Goal: Information Seeking & Learning: Learn about a topic

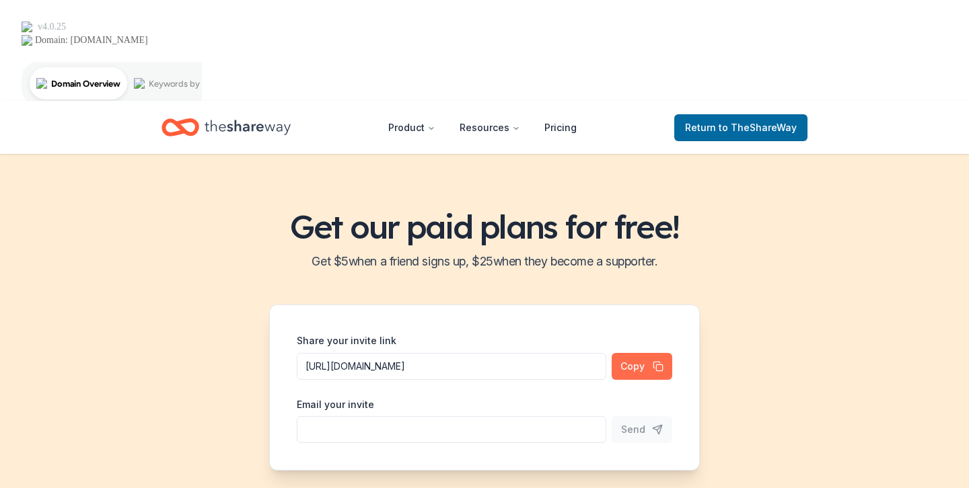
click at [634, 353] on button "Copy" at bounding box center [641, 366] width 61 height 27
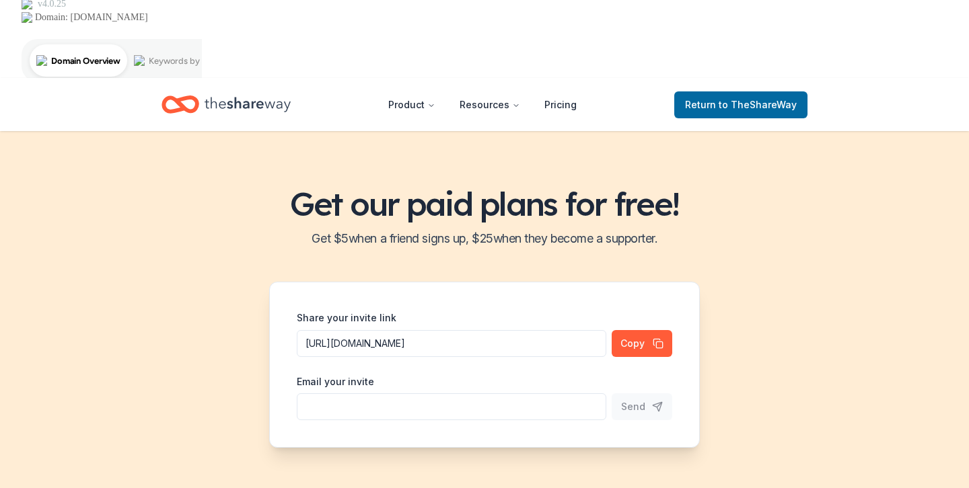
scroll to position [24, 0]
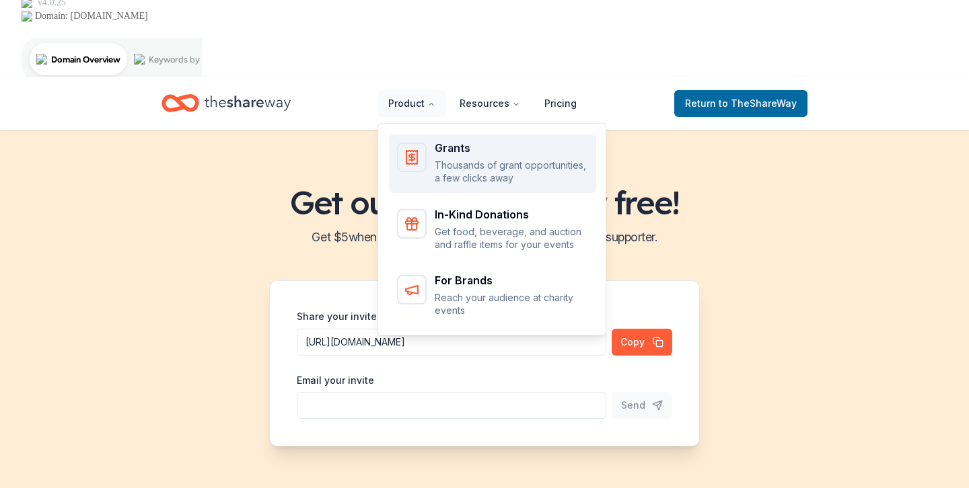
click at [463, 159] on p "Thousands of grant opportunities, a few clicks away" at bounding box center [510, 172] width 153 height 26
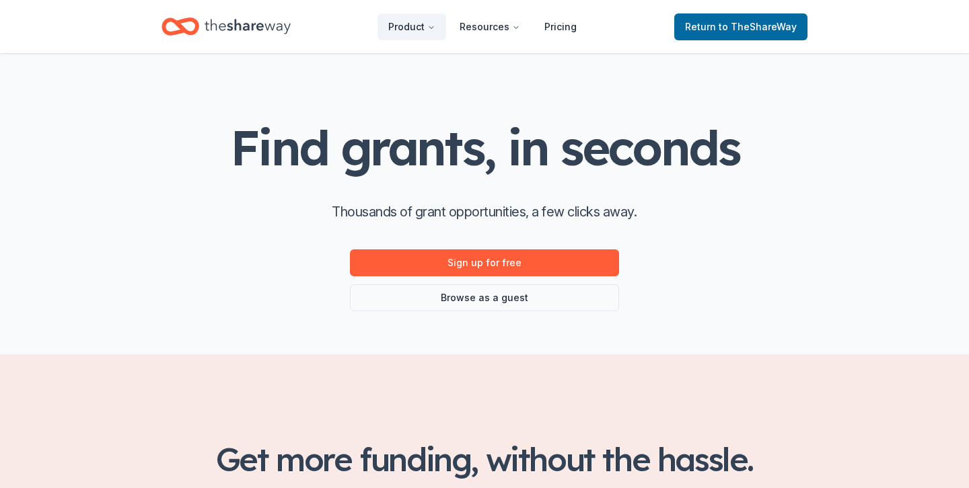
scroll to position [20, 0]
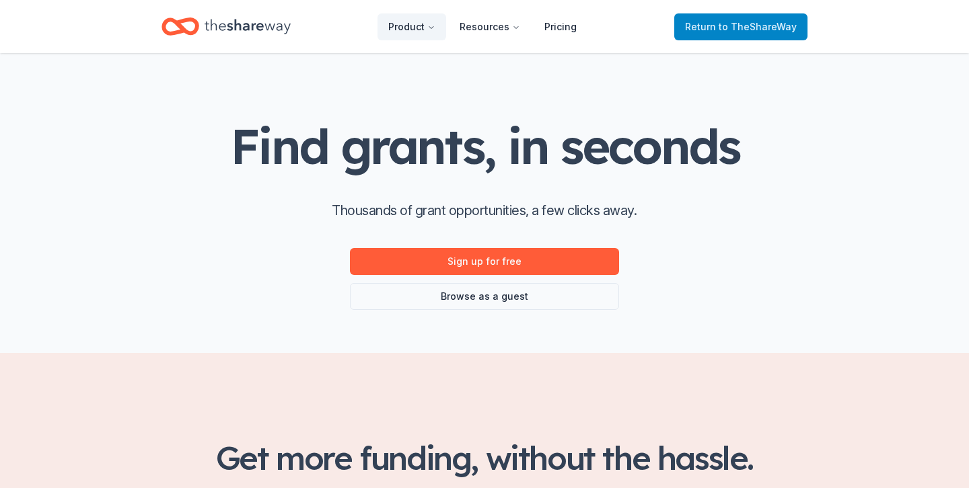
click at [782, 30] on span "to TheShareWay" at bounding box center [757, 26] width 78 height 11
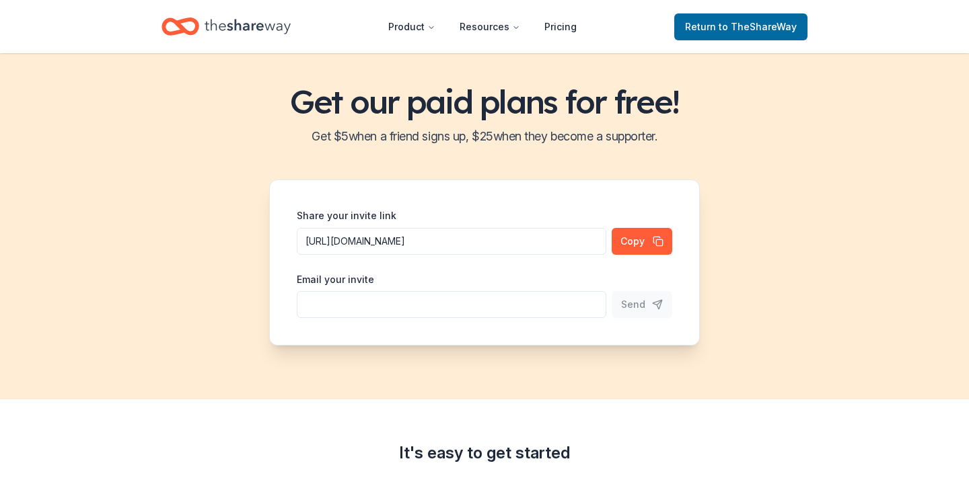
click at [782, 30] on span "to TheShareWay" at bounding box center [757, 26] width 78 height 11
click at [747, 24] on span "to TheShareWay" at bounding box center [757, 26] width 78 height 11
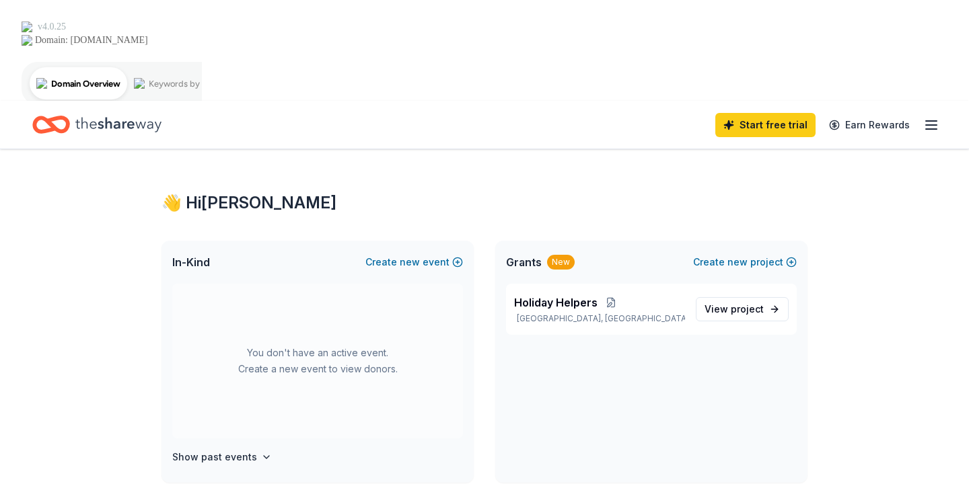
click at [93, 117] on icon "Home" at bounding box center [118, 124] width 86 height 15
click at [870, 113] on link "Earn Rewards" at bounding box center [869, 125] width 97 height 24
click at [942, 101] on div "Start free trial Earn Rewards" at bounding box center [484, 125] width 969 height 48
click at [928, 117] on icon "button" at bounding box center [931, 125] width 16 height 16
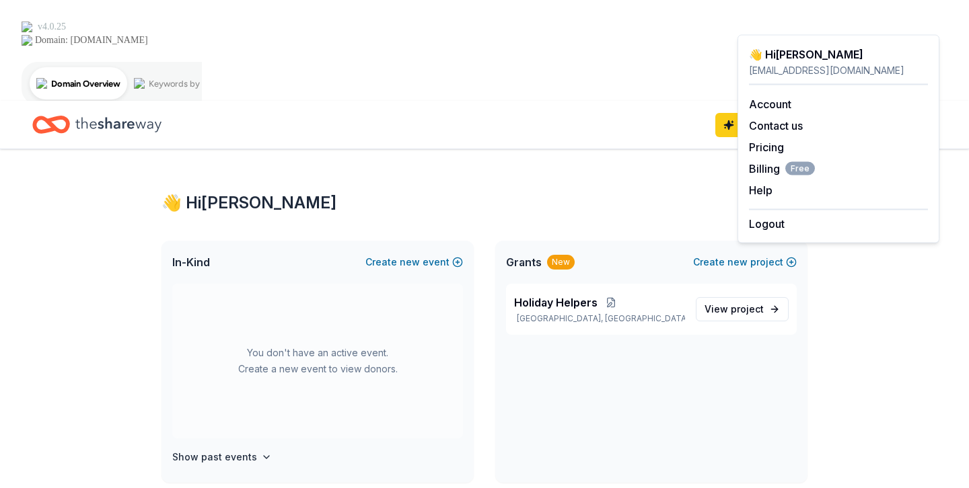
click at [118, 117] on icon "Home" at bounding box center [118, 124] width 86 height 15
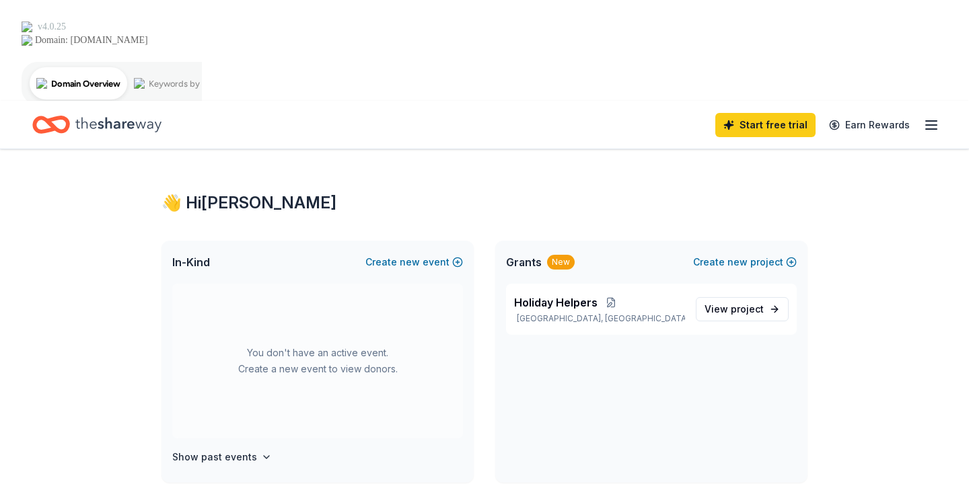
click at [934, 125] on line "button" at bounding box center [930, 125] width 11 height 0
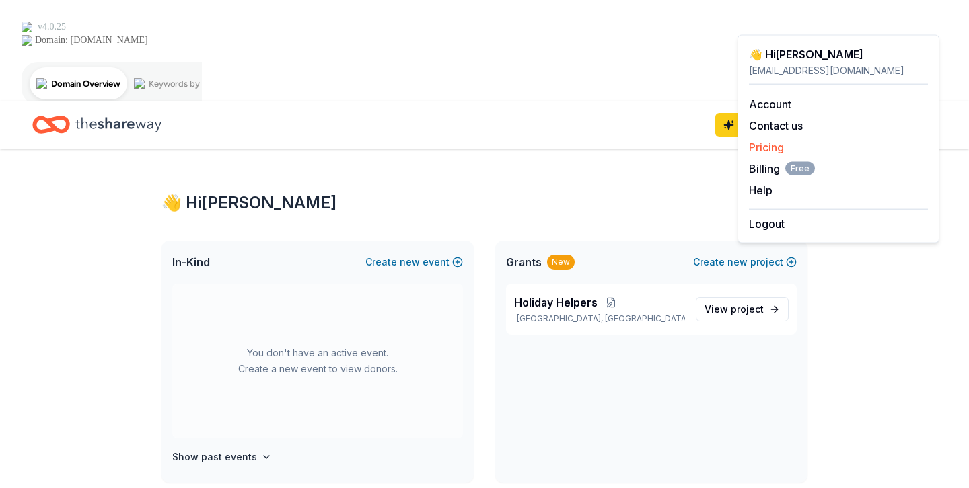
click at [770, 147] on link "Pricing" at bounding box center [766, 147] width 35 height 13
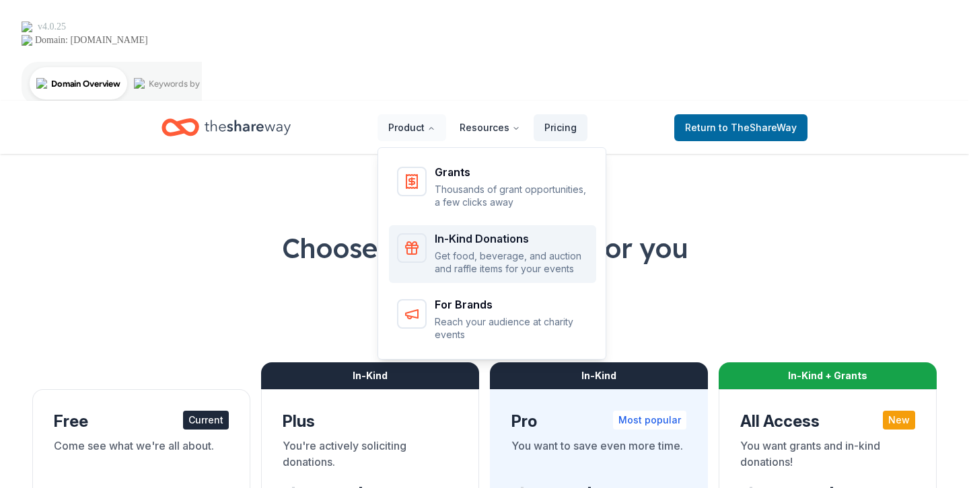
click at [480, 250] on p "Get food, beverage, and auction and raffle items for your events" at bounding box center [510, 263] width 153 height 26
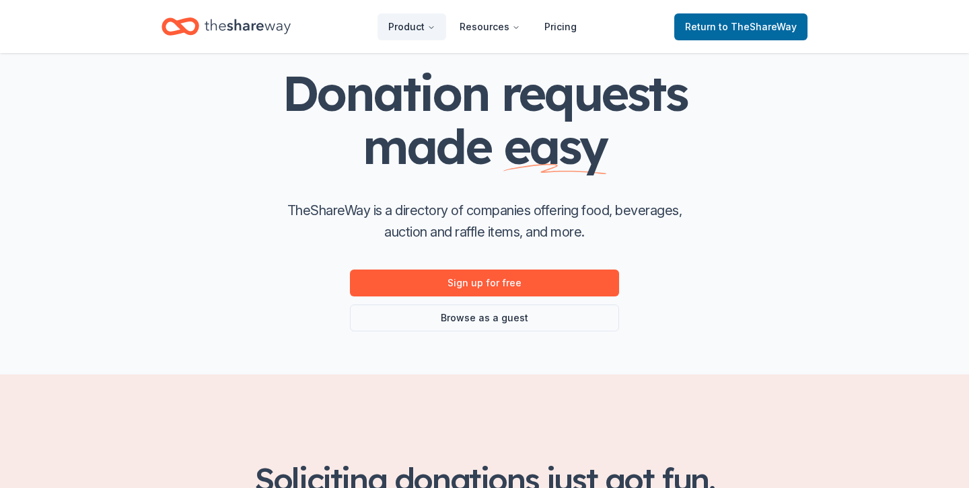
scroll to position [146, 0]
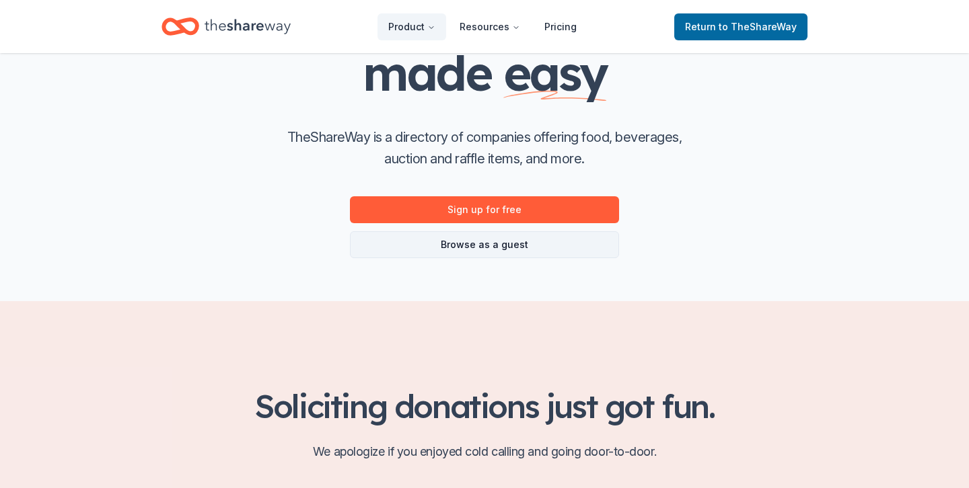
click at [479, 257] on link "Browse as a guest" at bounding box center [484, 244] width 269 height 27
click at [479, 250] on link "Browse as a guest" at bounding box center [484, 244] width 269 height 27
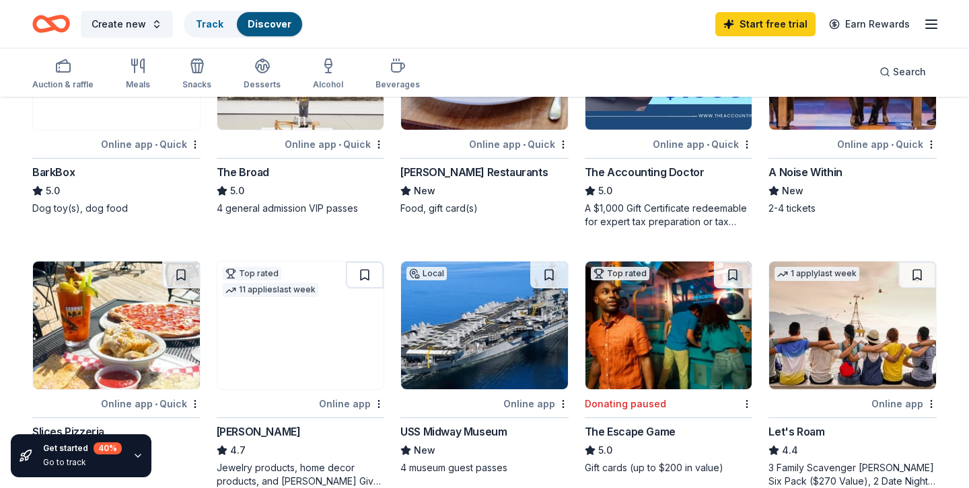
scroll to position [534, 0]
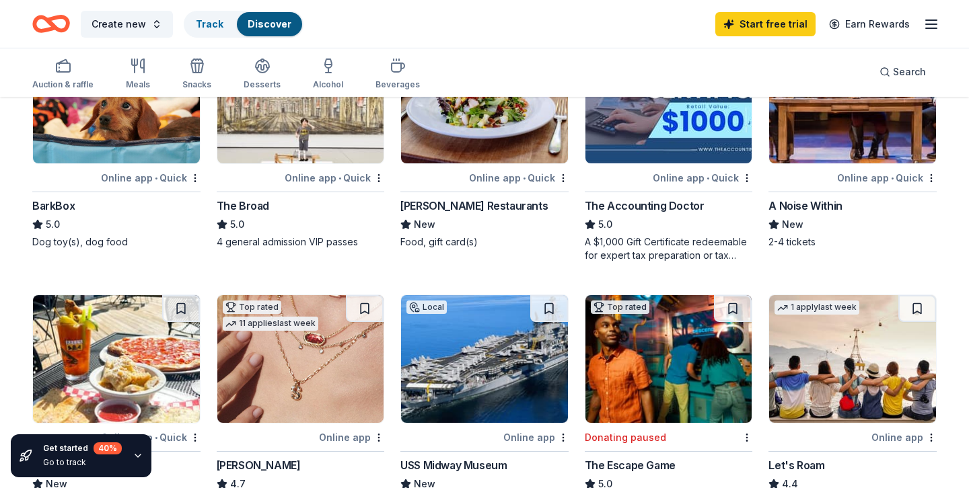
click at [150, 77] on div "Auction & raffle Meals Snacks Desserts Alcohol Beverages" at bounding box center [225, 74] width 387 height 44
click at [135, 64] on icon "button" at bounding box center [134, 62] width 5 height 6
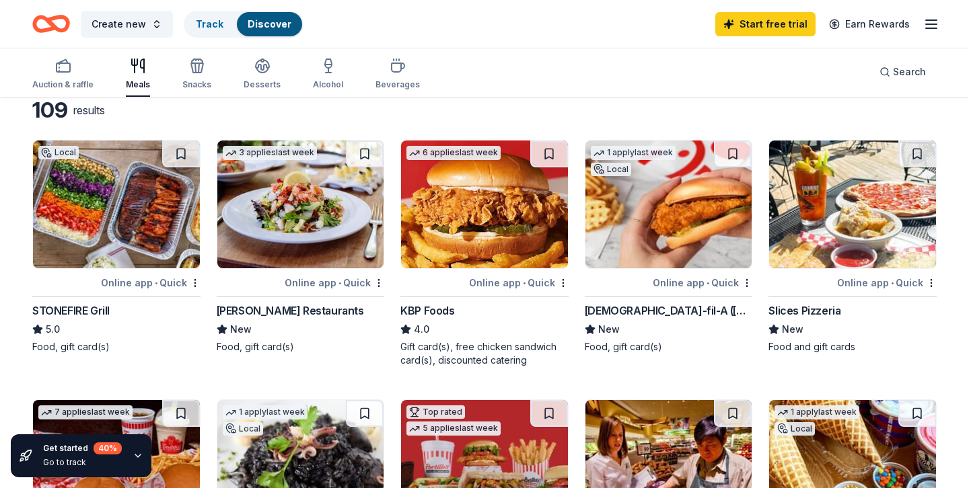
scroll to position [126, 0]
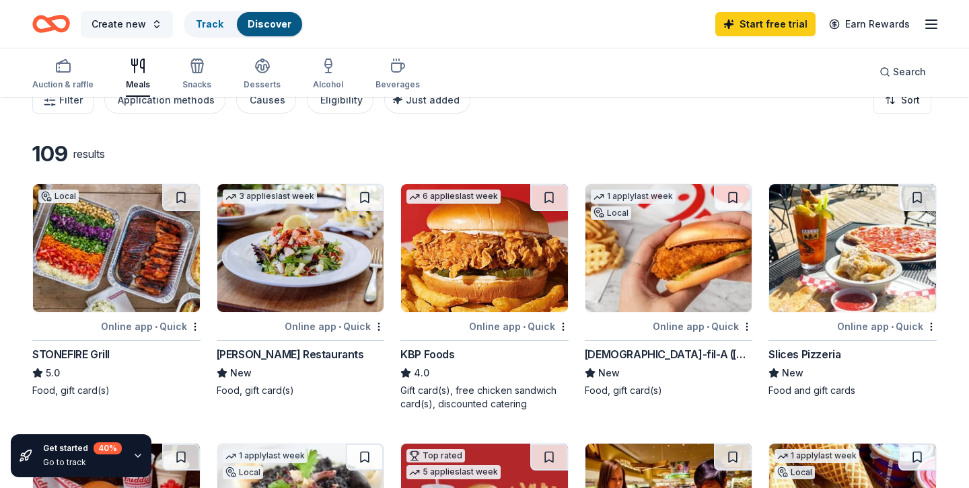
click at [141, 26] on span "Create new" at bounding box center [118, 24] width 54 height 16
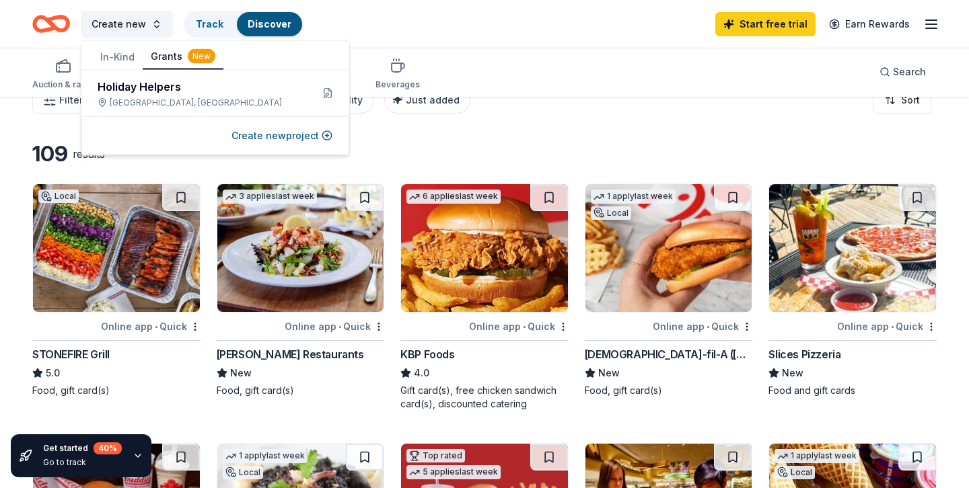
click at [157, 61] on button "Grants New" at bounding box center [183, 57] width 81 height 26
click at [50, 22] on icon "Home" at bounding box center [57, 23] width 21 height 13
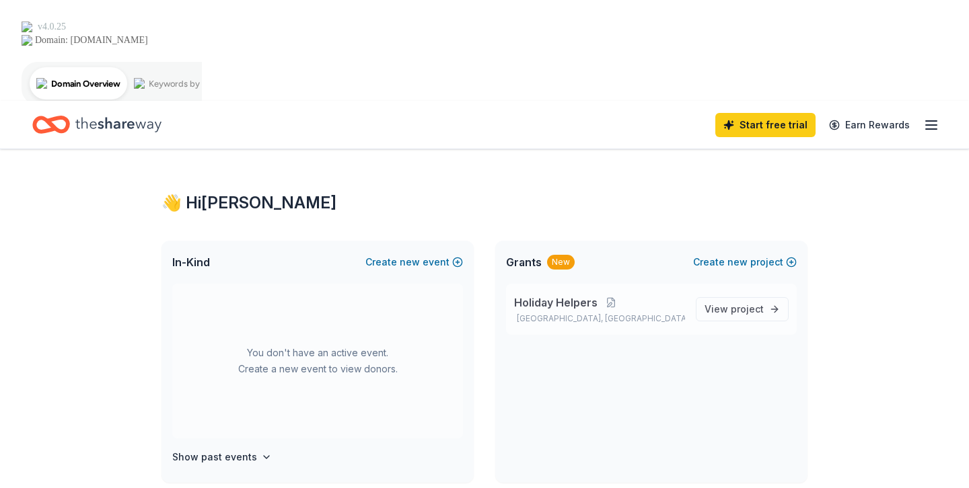
click at [579, 295] on span "Holiday Helpers" at bounding box center [555, 303] width 83 height 16
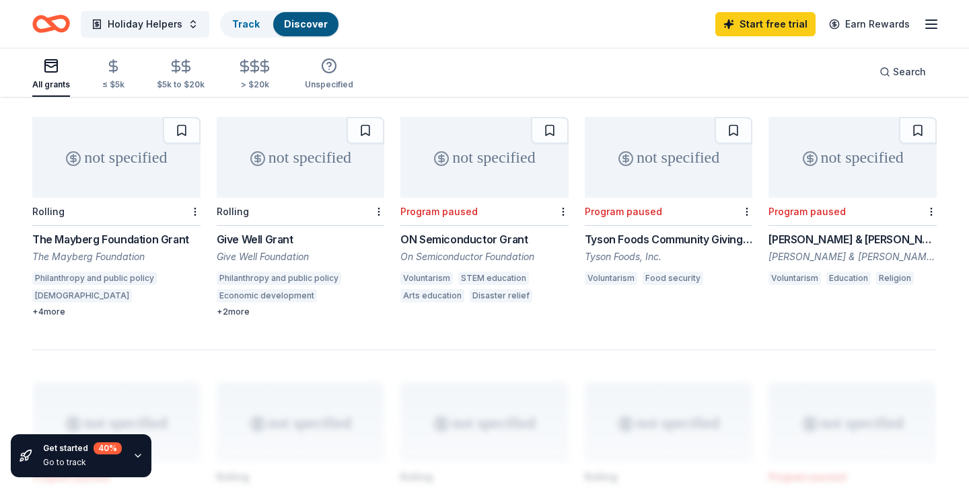
scroll to position [924, 0]
click at [884, 83] on button "Search" at bounding box center [902, 72] width 68 height 27
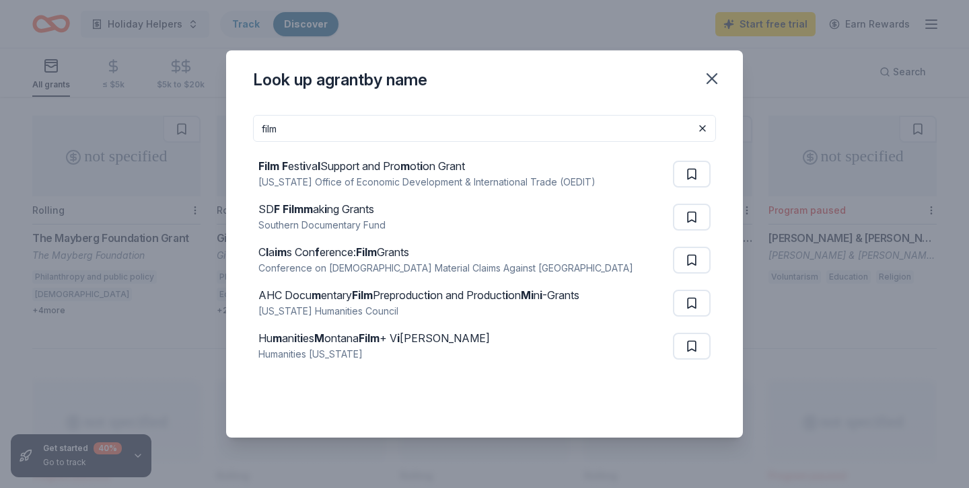
click at [578, 125] on input "film" at bounding box center [484, 128] width 463 height 27
click at [577, 125] on input "film" at bounding box center [484, 128] width 463 height 27
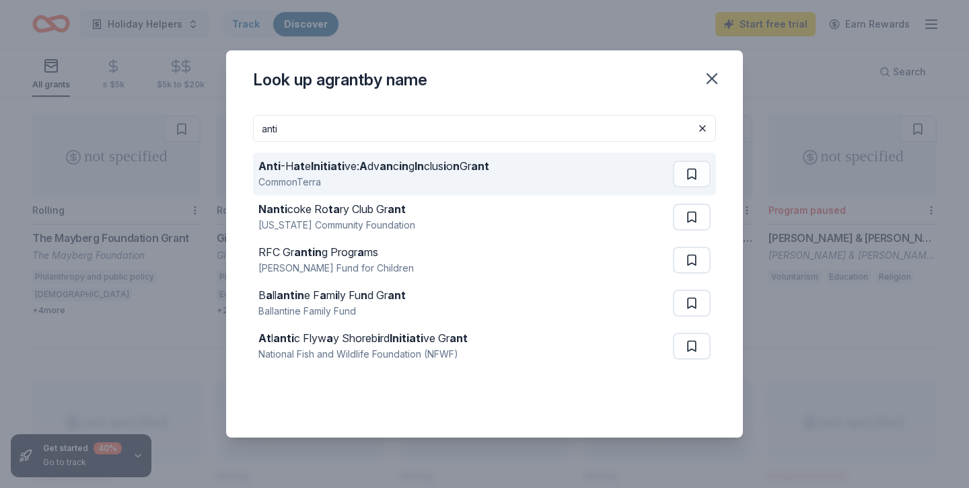
click at [568, 167] on div "Anti -H at e Initiati ve: A dv an c in g In clus i o n Gr ant CommonTerra" at bounding box center [465, 174] width 414 height 43
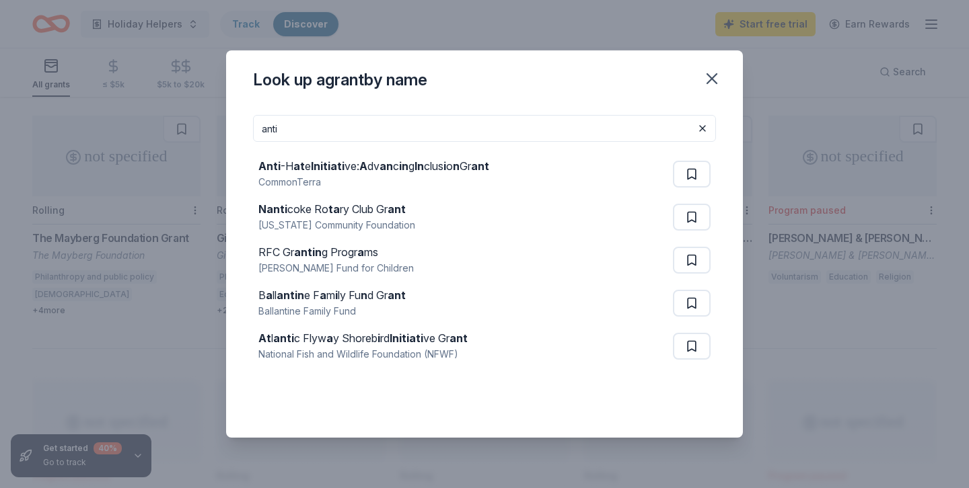
click at [404, 132] on input "anti" at bounding box center [484, 128] width 463 height 27
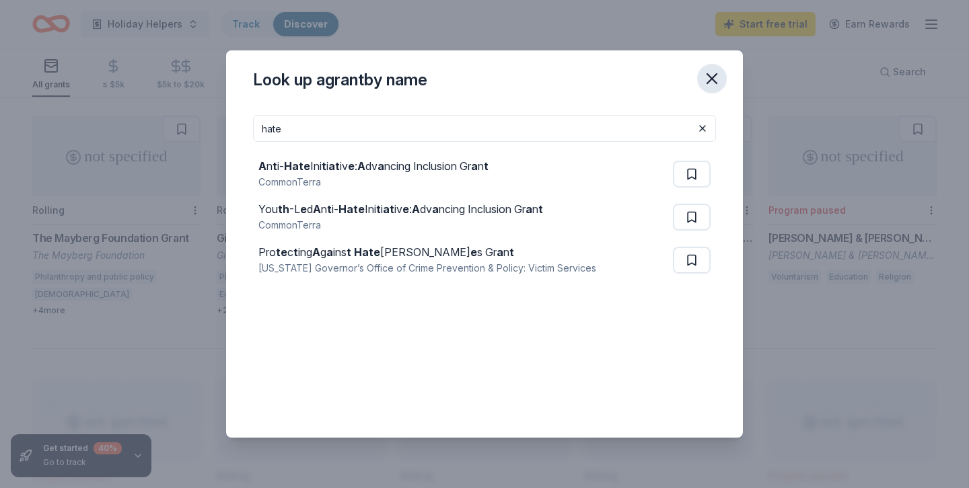
type input "hate"
click at [712, 76] on icon "button" at bounding box center [711, 78] width 19 height 19
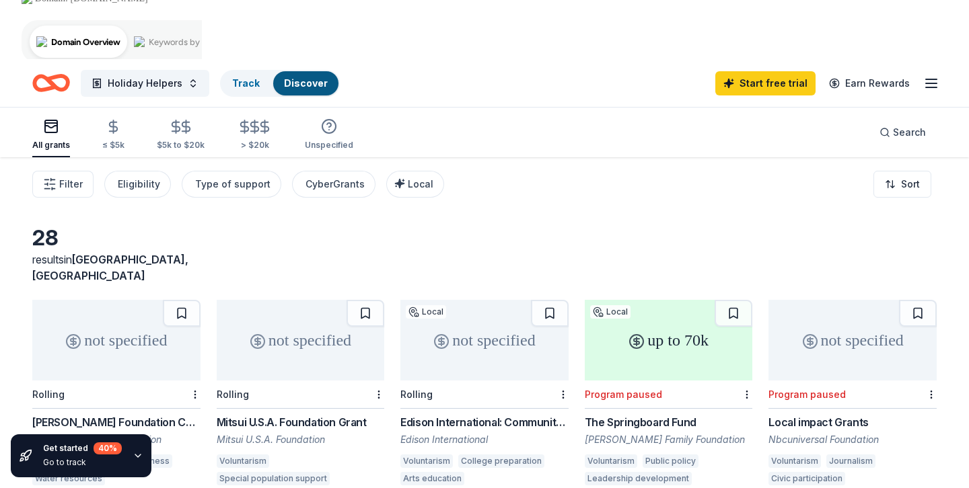
scroll to position [0, 0]
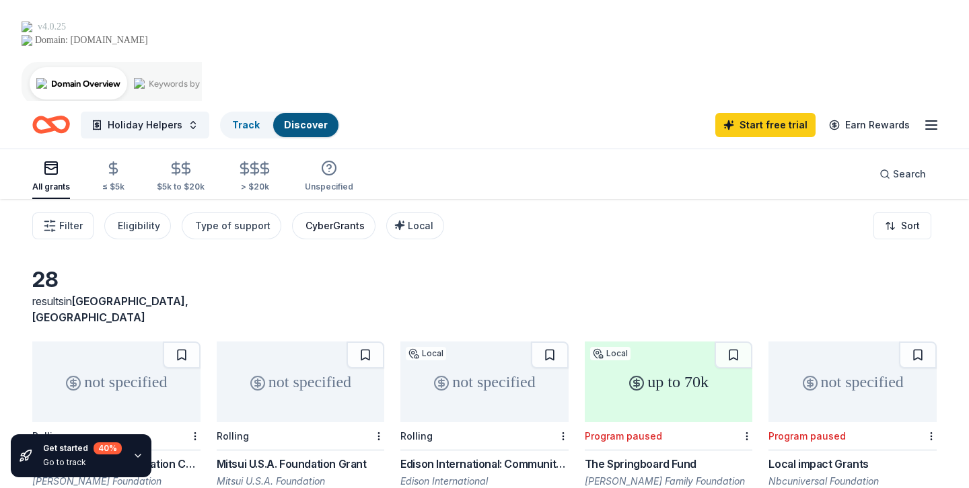
click at [333, 218] on div "CyberGrants" at bounding box center [334, 226] width 59 height 16
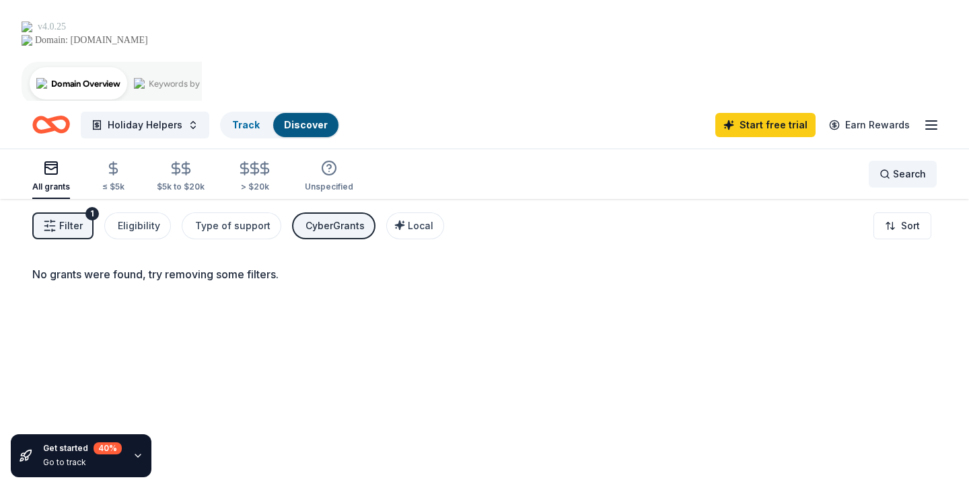
click at [898, 166] on span "Search" at bounding box center [909, 174] width 33 height 16
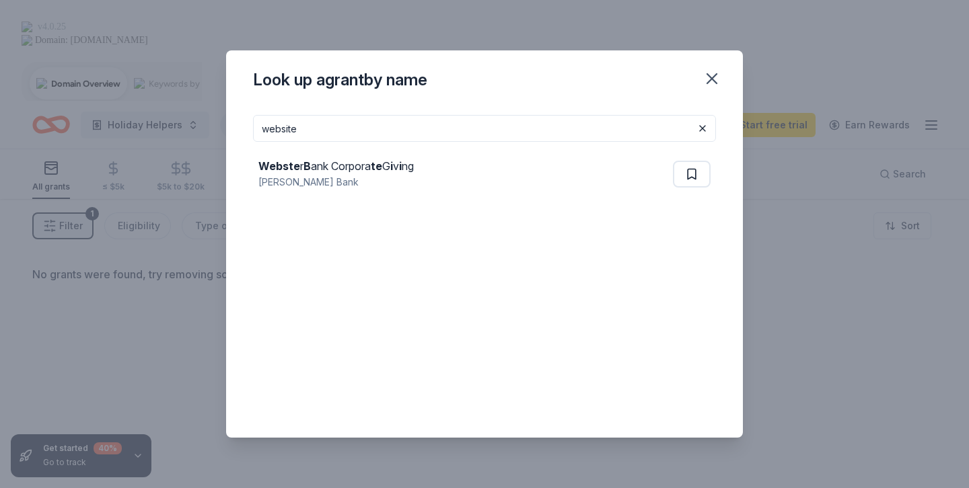
click at [532, 118] on input "website" at bounding box center [484, 128] width 463 height 27
click at [538, 136] on input "website" at bounding box center [484, 128] width 463 height 27
type input "c"
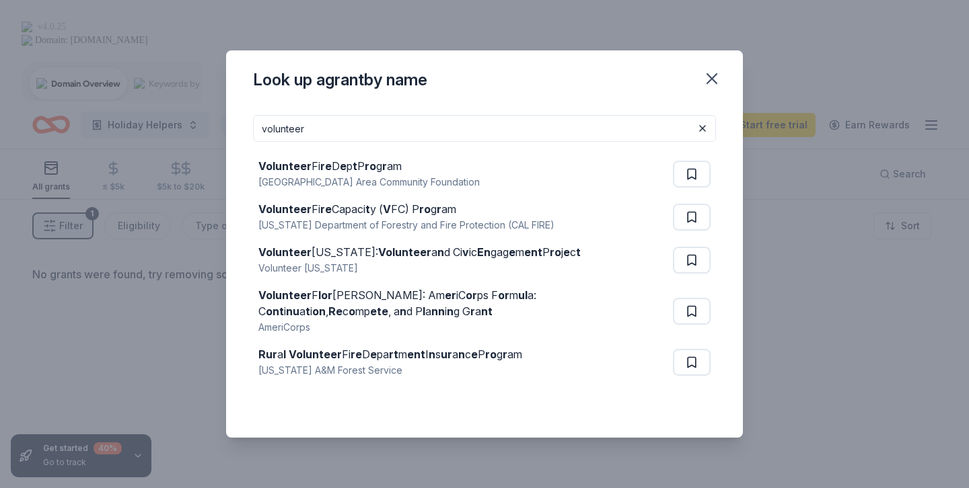
click at [389, 135] on input "volunteer" at bounding box center [484, 128] width 463 height 27
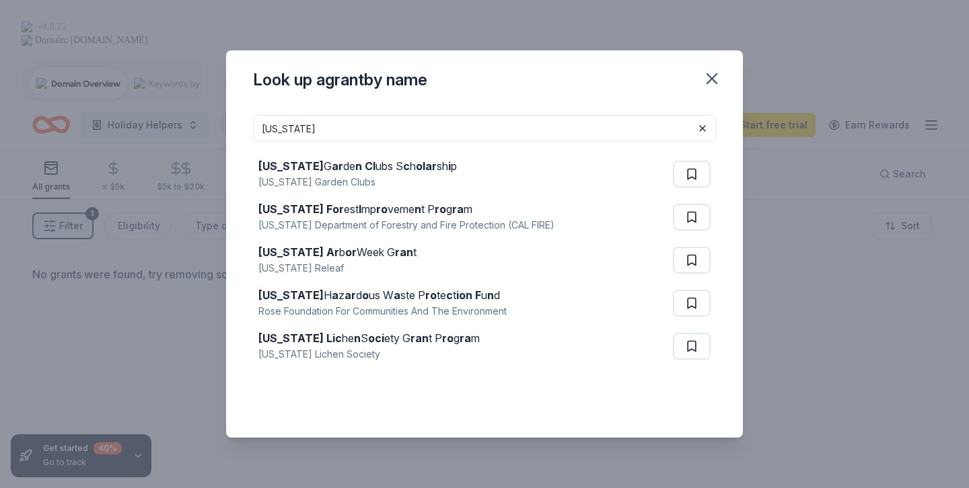
click at [280, 125] on input "california" at bounding box center [484, 128] width 463 height 27
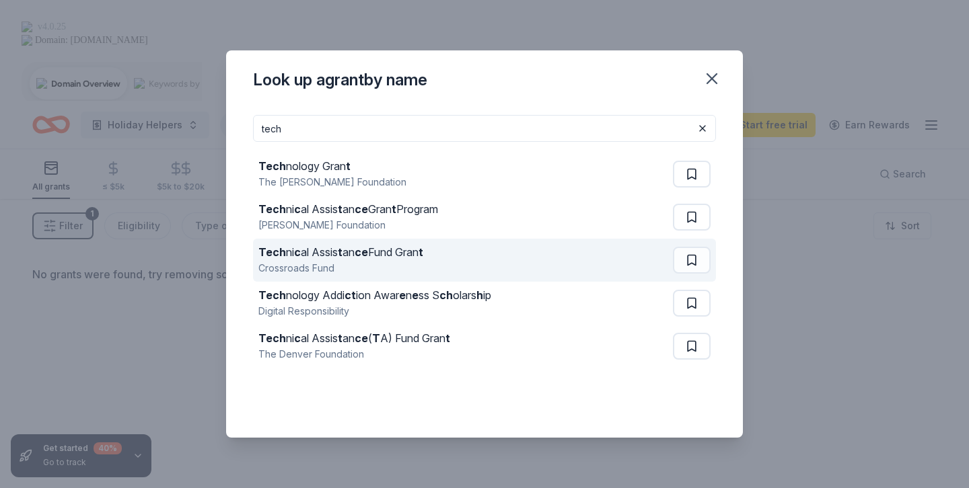
type input "tech"
click at [303, 272] on div "Crossroads Fund" at bounding box center [340, 268] width 165 height 16
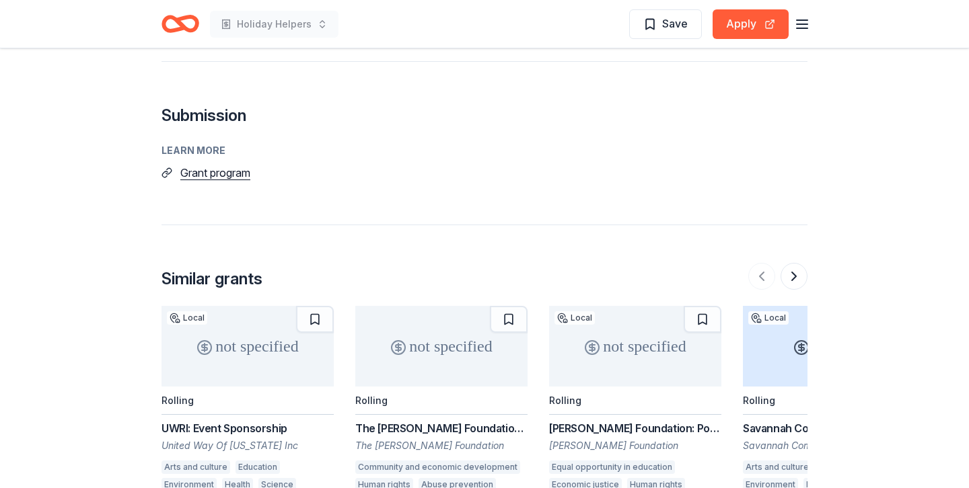
scroll to position [1026, 0]
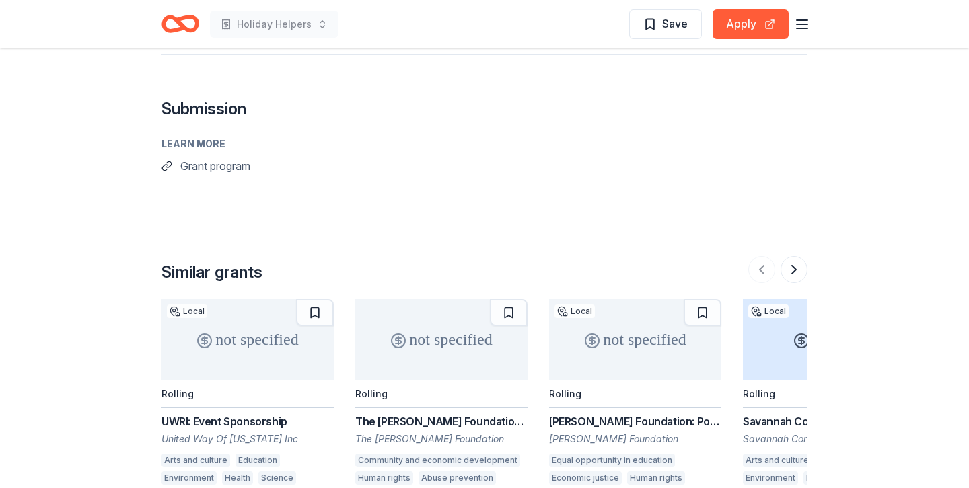
click at [208, 169] on button "Grant program" at bounding box center [215, 165] width 70 height 17
